Goal: Find specific page/section: Find specific page/section

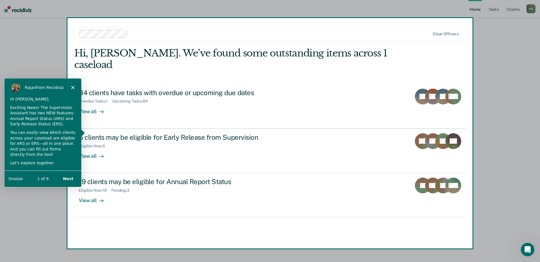
click at [72, 86] on polygon "Close" at bounding box center [72, 86] width 3 height 3
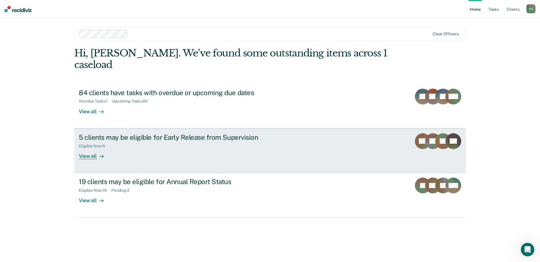
click at [91, 148] on div "View all" at bounding box center [95, 153] width 32 height 11
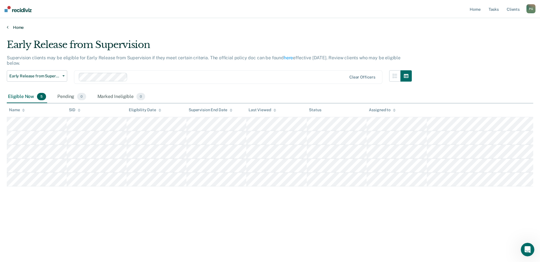
click at [11, 25] on div "Home" at bounding box center [270, 24] width 540 height 12
click at [8, 27] on icon at bounding box center [8, 27] width 2 height 5
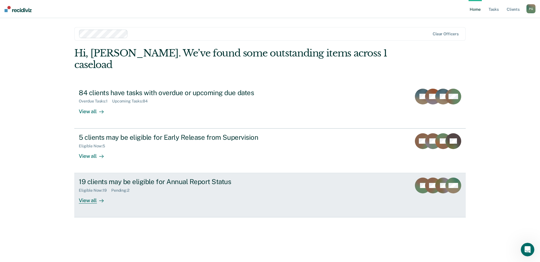
click at [193, 178] on div "19 clients may be eligible for Annual Report Status" at bounding box center [178, 182] width 198 height 8
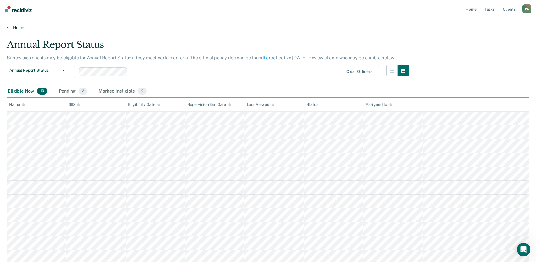
click at [14, 26] on link "Home" at bounding box center [268, 27] width 522 height 5
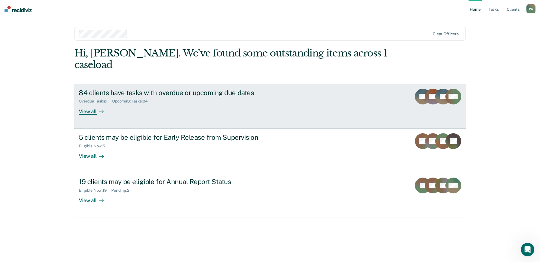
click at [164, 89] on div "84 clients have tasks with overdue or upcoming due dates" at bounding box center [178, 93] width 198 height 8
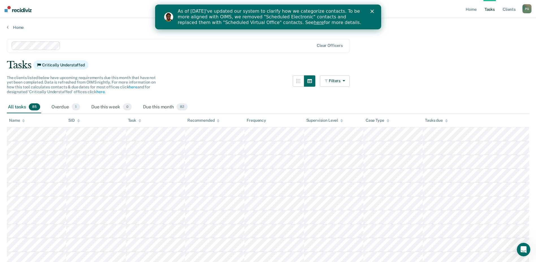
click at [370, 10] on polygon "Close" at bounding box center [371, 11] width 3 height 3
